Goal: Information Seeking & Learning: Learn about a topic

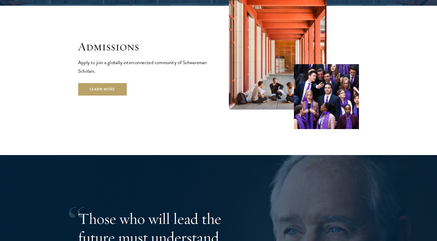
scroll to position [912, 0]
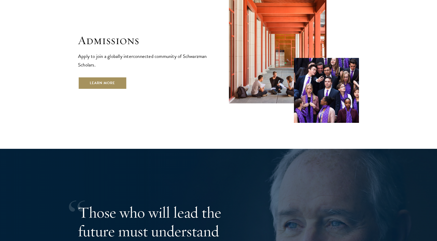
click at [101, 77] on link "Learn More" at bounding box center [102, 83] width 49 height 12
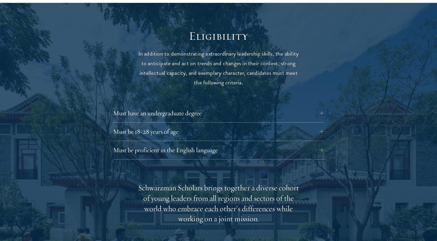
scroll to position [666, 0]
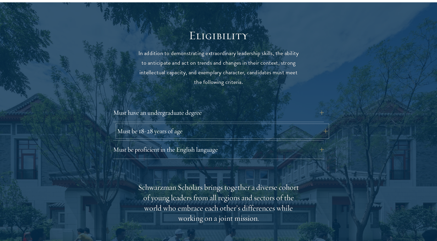
click at [236, 125] on button "Must be 18-28 years of age" at bounding box center [222, 131] width 210 height 12
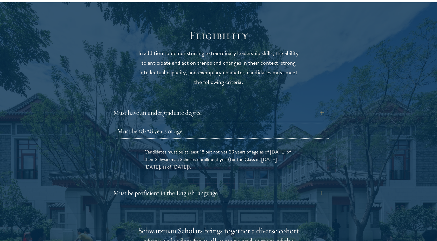
click at [322, 125] on button "Must be 18-28 years of age" at bounding box center [222, 131] width 210 height 12
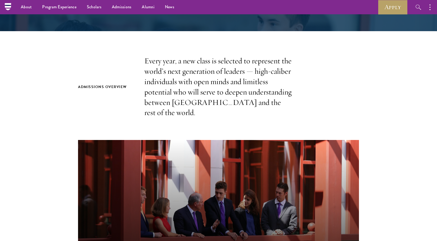
scroll to position [0, 0]
